Goal: Task Accomplishment & Management: Use online tool/utility

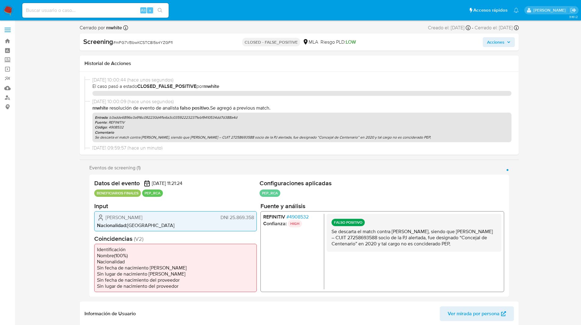
select select "10"
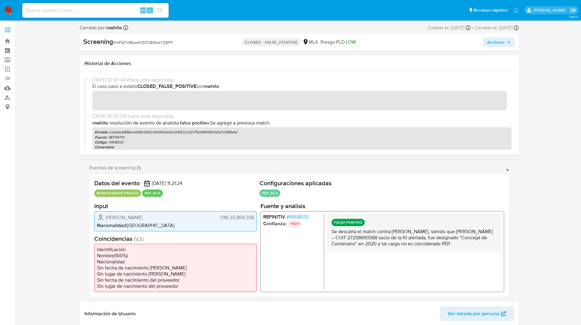
click at [210, 8] on ul "Pausado Ver notificaciones Alt s Accesos rápidos Presiona las siguientes teclas…" at bounding box center [270, 9] width 502 height 15
click at [219, 6] on ul "Pausado Ver notificaciones Alt s Accesos rápidos Presiona las siguientes teclas…" at bounding box center [270, 9] width 502 height 15
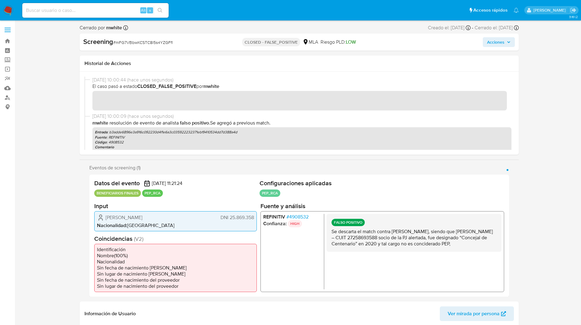
click at [226, 5] on ul "Pausado Ver notificaciones Alt s Accesos rápidos Presiona las siguientes teclas…" at bounding box center [270, 9] width 502 height 15
click at [233, 5] on ul "Pausado Ver notificaciones Alt s Accesos rápidos Presiona las siguientes teclas…" at bounding box center [270, 9] width 502 height 15
click at [233, 8] on ul "Pausado Ver notificaciones Alt s Accesos rápidos Presiona las siguientes teclas…" at bounding box center [270, 9] width 502 height 15
click at [224, 8] on ul "Pausado Ver notificaciones Alt s Accesos rápidos Presiona las siguientes teclas…" at bounding box center [270, 9] width 502 height 15
click at [221, 10] on ul "Pausado Ver notificaciones Alt s Accesos rápidos Presiona las siguientes teclas…" at bounding box center [270, 9] width 502 height 15
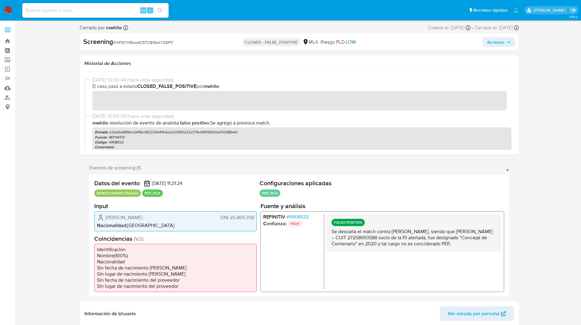
click at [219, 5] on ul "Pausado Ver notificaciones Alt s Accesos rápidos Presiona las siguientes teclas…" at bounding box center [270, 9] width 502 height 15
click at [223, 5] on ul "Pausado Ver notificaciones Alt s Accesos rápidos Presiona las siguientes teclas…" at bounding box center [270, 9] width 502 height 15
click at [212, 15] on ul "Pausado Ver notificaciones Alt s Accesos rápidos Presiona las siguientes teclas…" at bounding box center [270, 9] width 502 height 15
